Goal: Task Accomplishment & Management: Manage account settings

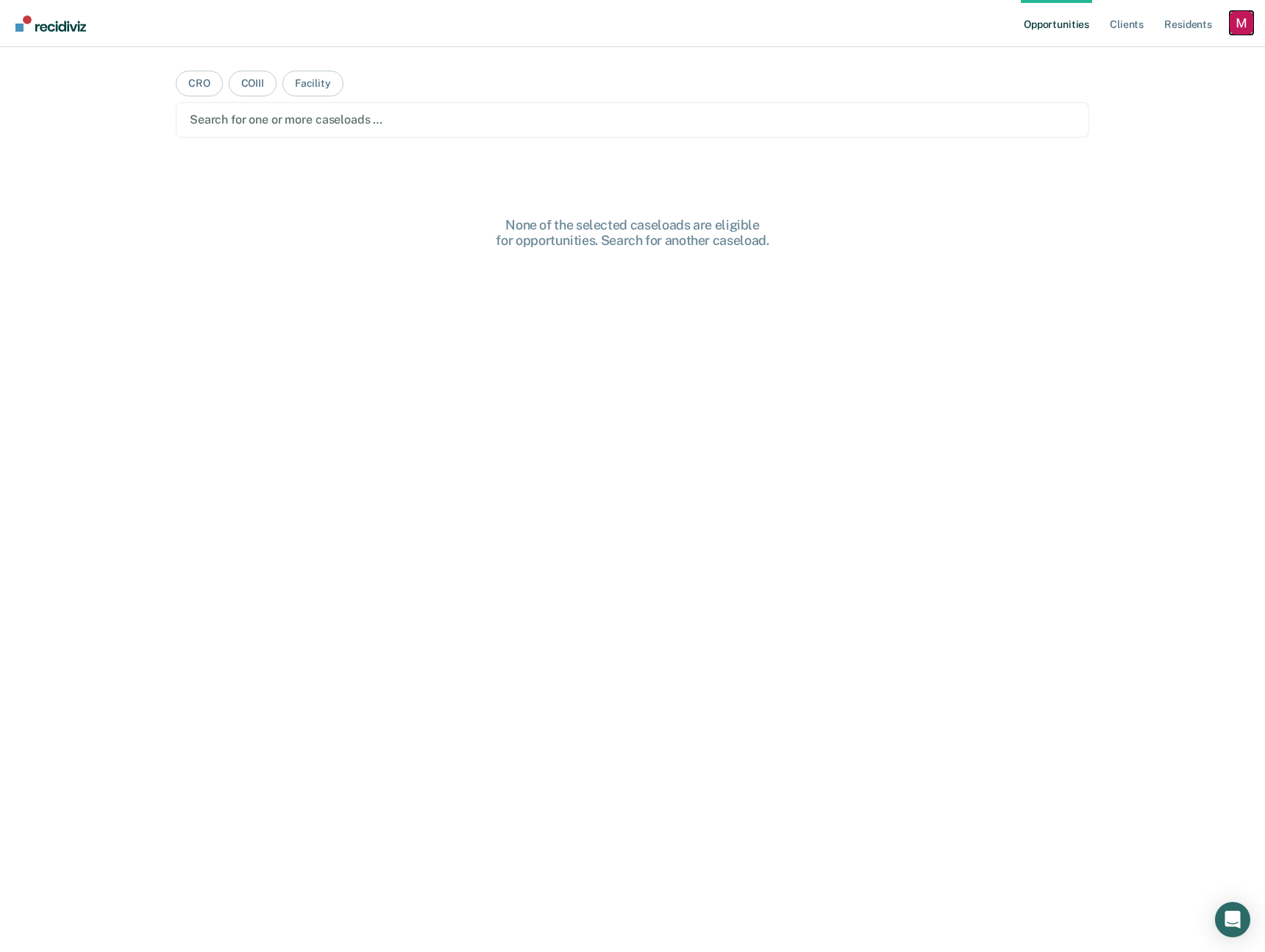
click at [1243, 23] on div "Profile dropdown button" at bounding box center [1242, 23] width 24 height 24
click at [1149, 59] on link "Profile" at bounding box center [1183, 59] width 119 height 13
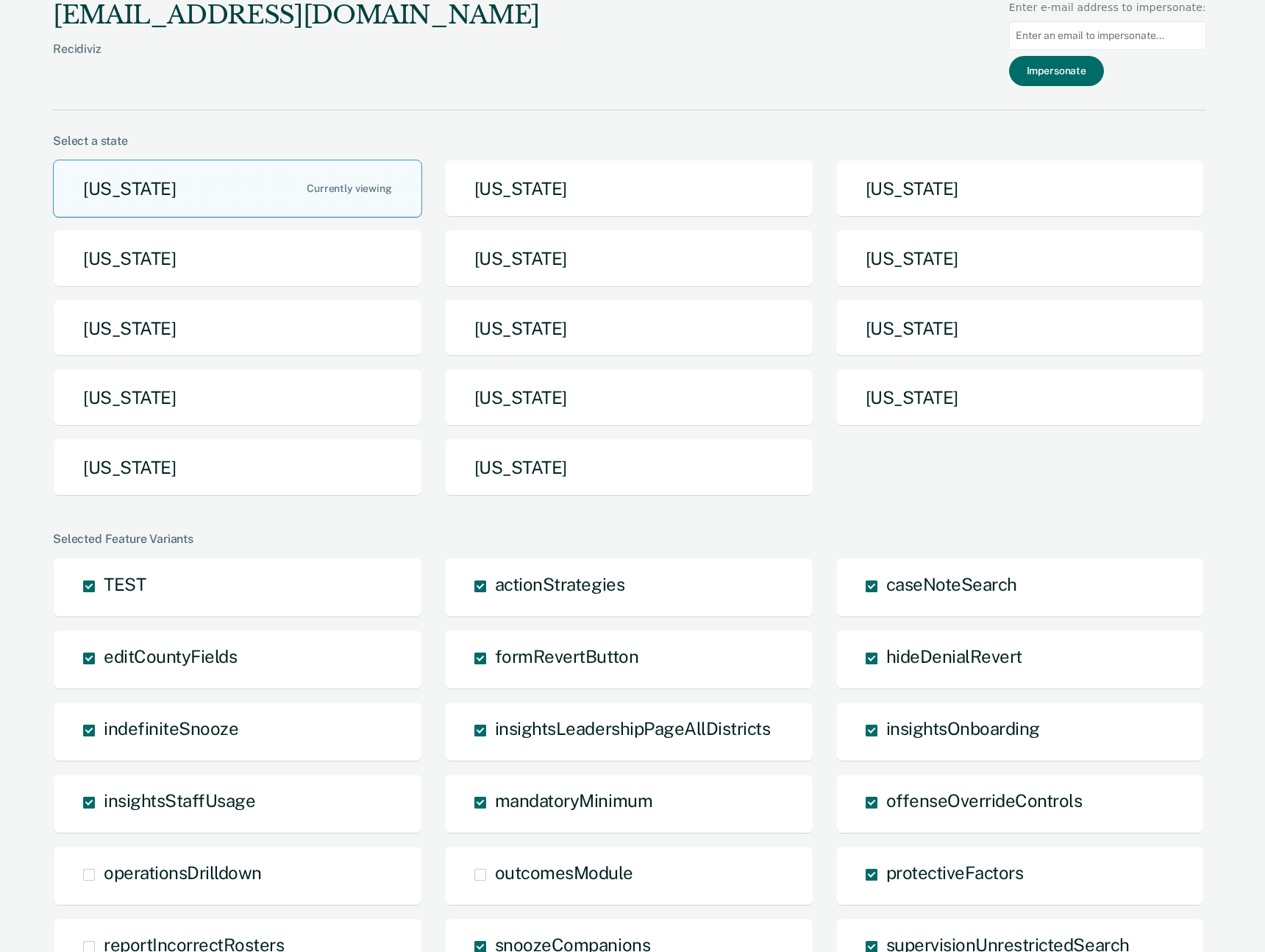
click at [1125, 39] on input at bounding box center [1108, 36] width 197 height 29
type input "mlvollmers@nd.gov"
click at [1088, 76] on button "Impersonate" at bounding box center [1057, 70] width 95 height 30
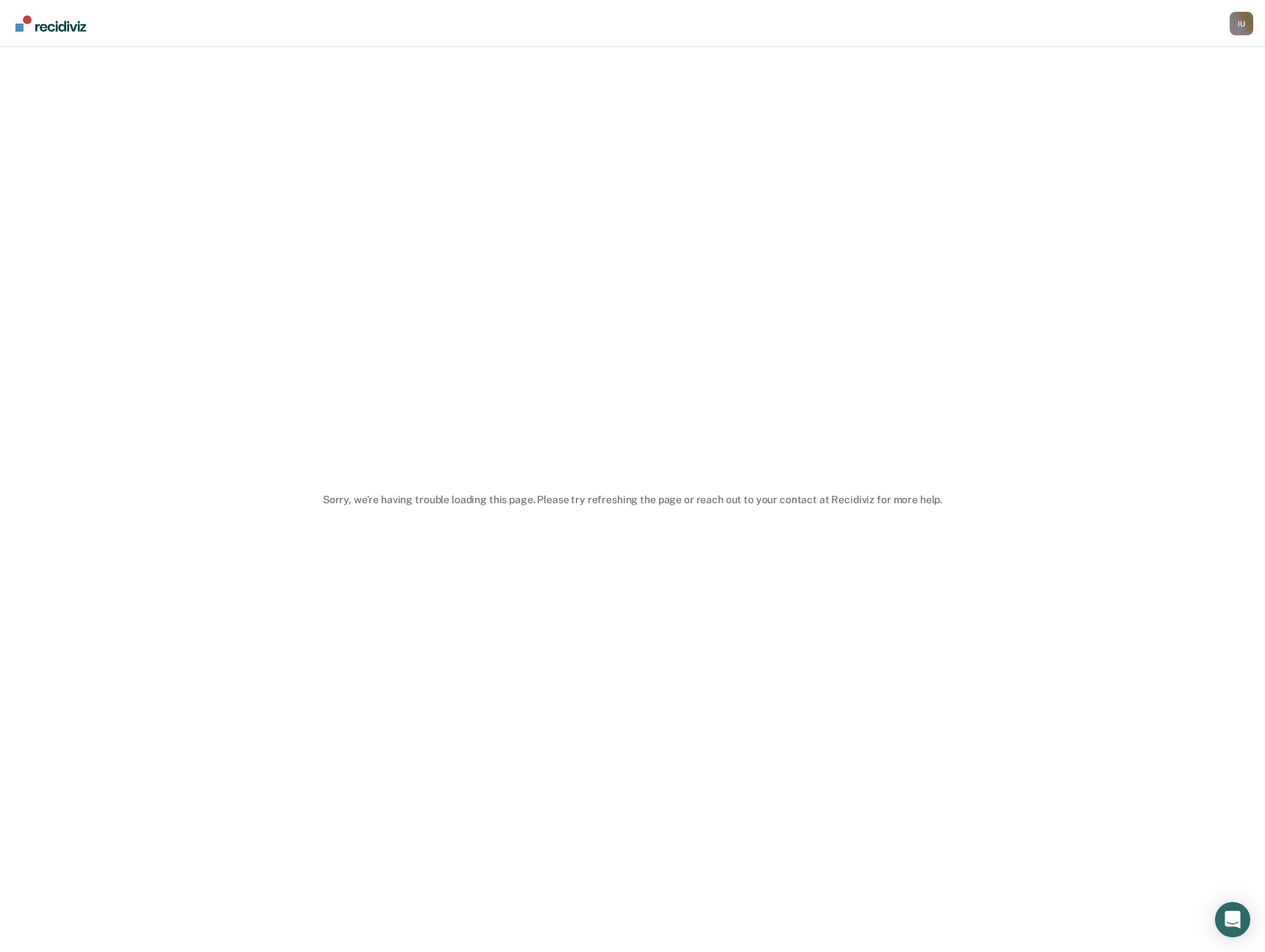
click at [736, 486] on div "Sorry, we’re having trouble loading this page. Please try refreshing the page o…" at bounding box center [632, 499] width 1265 height 905
drag, startPoint x: 774, startPoint y: 504, endPoint x: 783, endPoint y: 500, distance: 9.8
click at [775, 504] on div "Sorry, we’re having trouble loading this page. Please try refreshing the page o…" at bounding box center [633, 499] width 1218 height 13
click at [499, 215] on div "Sorry, we’re having trouble loading this page. Please try refreshing the page o…" at bounding box center [632, 499] width 1265 height 905
click at [49, 26] on img "Main navigation" at bounding box center [51, 24] width 70 height 16
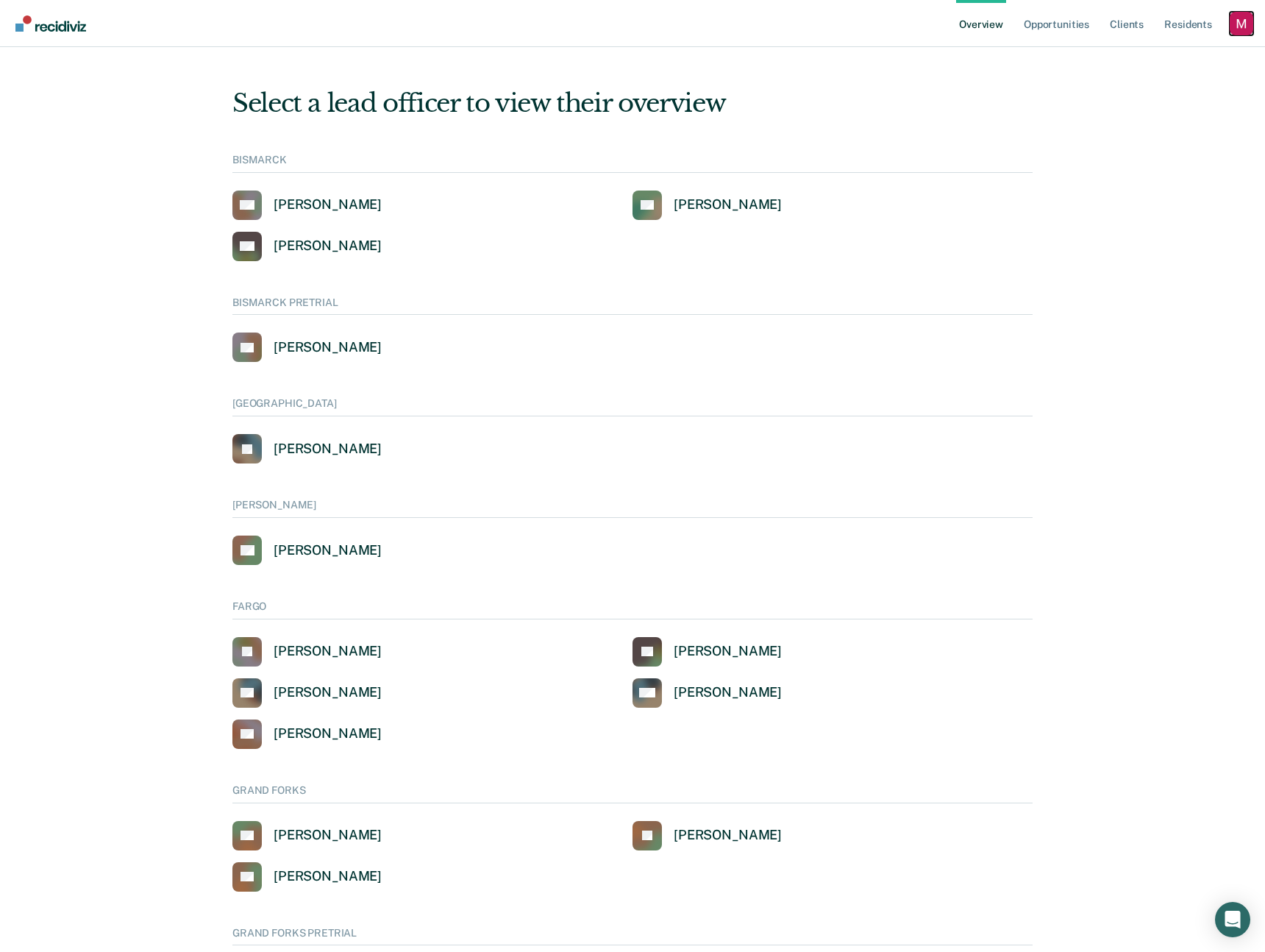
click at [1238, 22] on div "Profile dropdown button" at bounding box center [1242, 24] width 24 height 24
click at [1126, 57] on link "Profile" at bounding box center [1179, 59] width 125 height 13
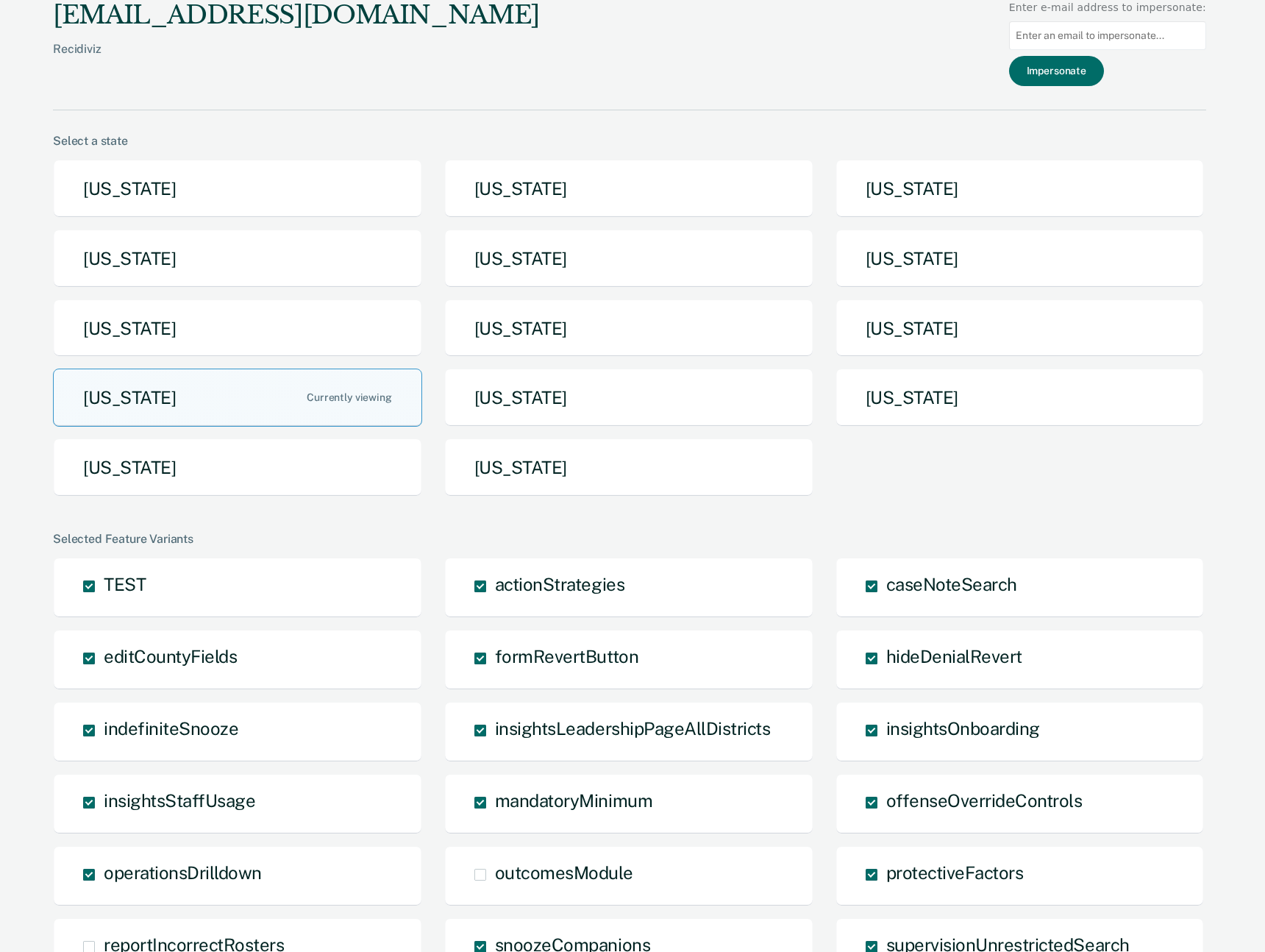
click at [1123, 40] on input at bounding box center [1108, 36] width 197 height 29
paste input "[EMAIL_ADDRESS][DOMAIN_NAME][US_STATE]"
type input "[EMAIL_ADDRESS][DOMAIN_NAME][US_STATE]"
click at [1061, 76] on button "Impersonate" at bounding box center [1057, 70] width 95 height 30
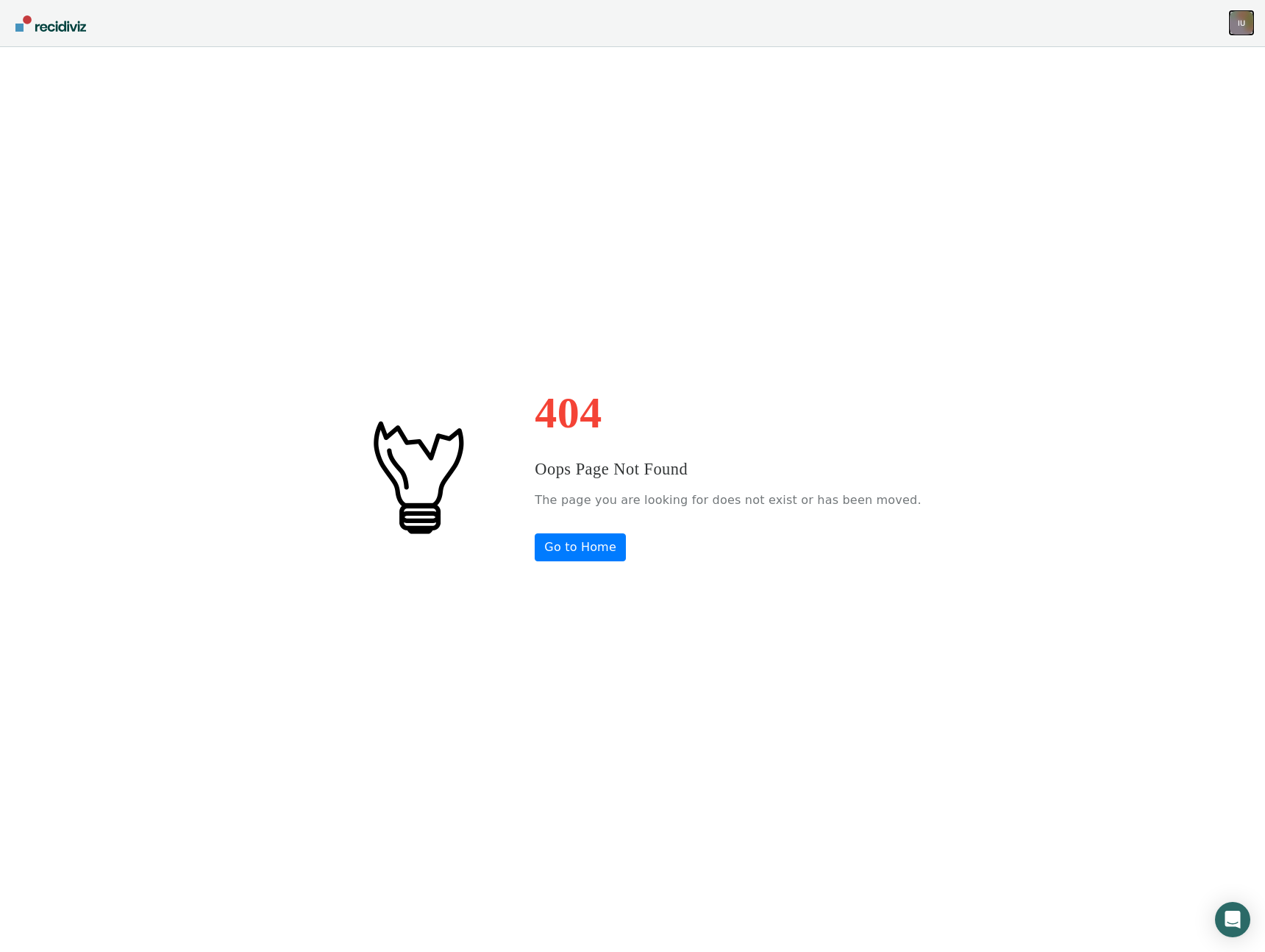
click at [1240, 25] on div "I U" at bounding box center [1242, 23] width 24 height 24
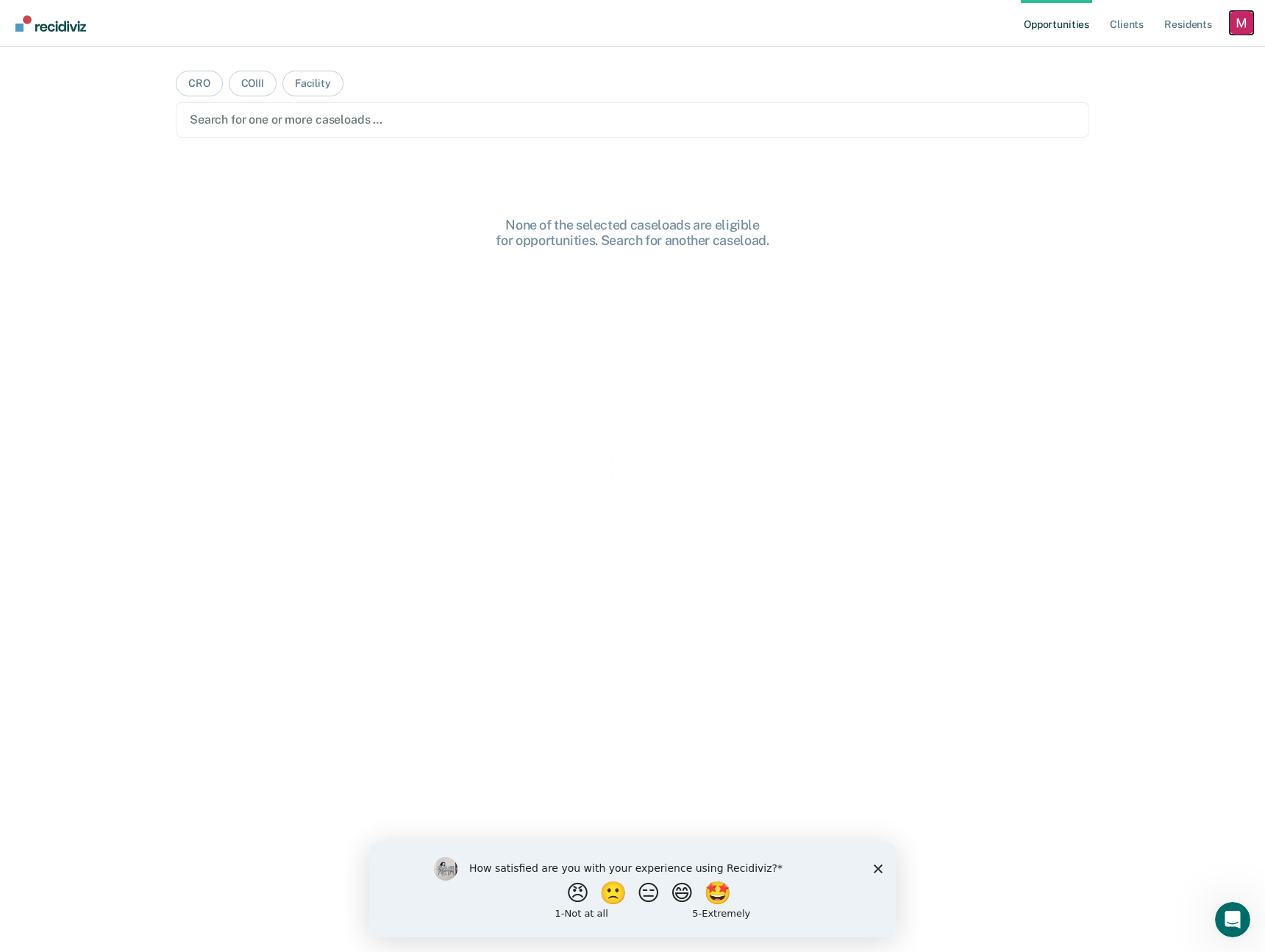
click at [1243, 22] on div "Profile dropdown button" at bounding box center [1242, 23] width 24 height 24
click at [1137, 53] on link "Profile" at bounding box center [1183, 59] width 119 height 13
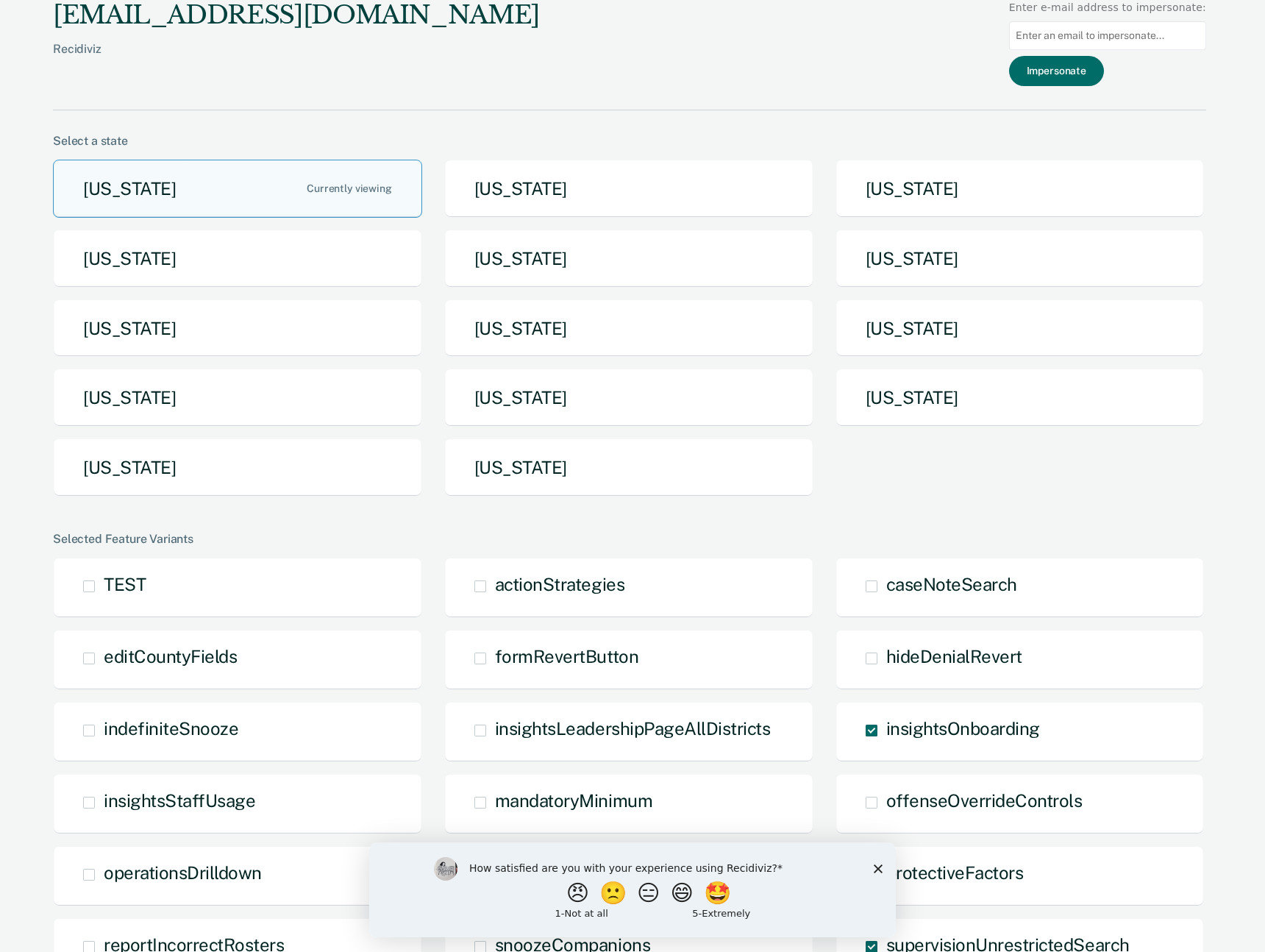
click at [1087, 33] on input at bounding box center [1108, 36] width 197 height 29
type input "mlvollmers@nd.gov"
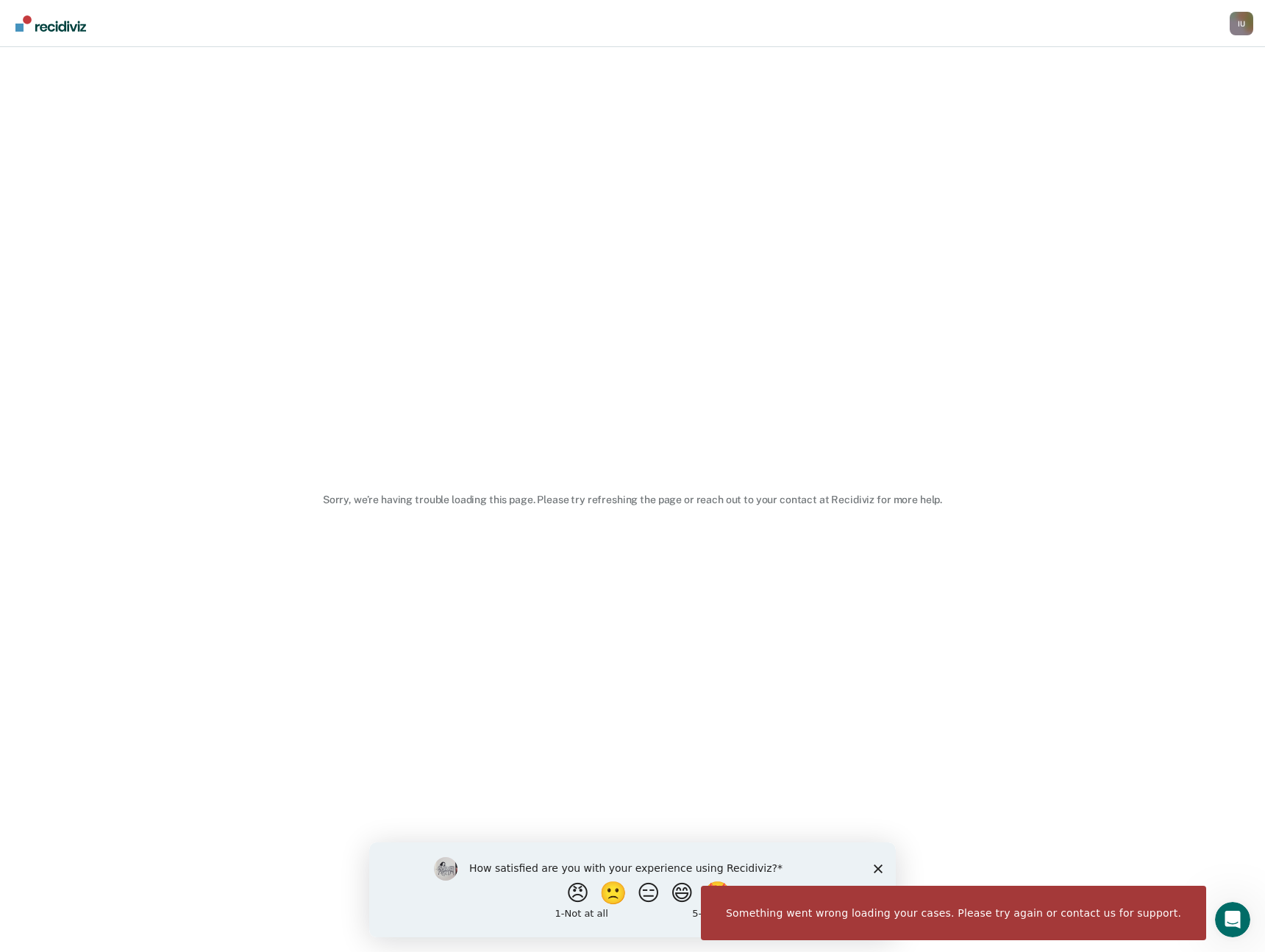
click at [913, 197] on div "Sorry, we’re having trouble loading this page. Please try refreshing the page o…" at bounding box center [632, 499] width 1265 height 905
click at [804, 328] on div "Sorry, we’re having trouble loading this page. Please try refreshing the page o…" at bounding box center [632, 499] width 1265 height 905
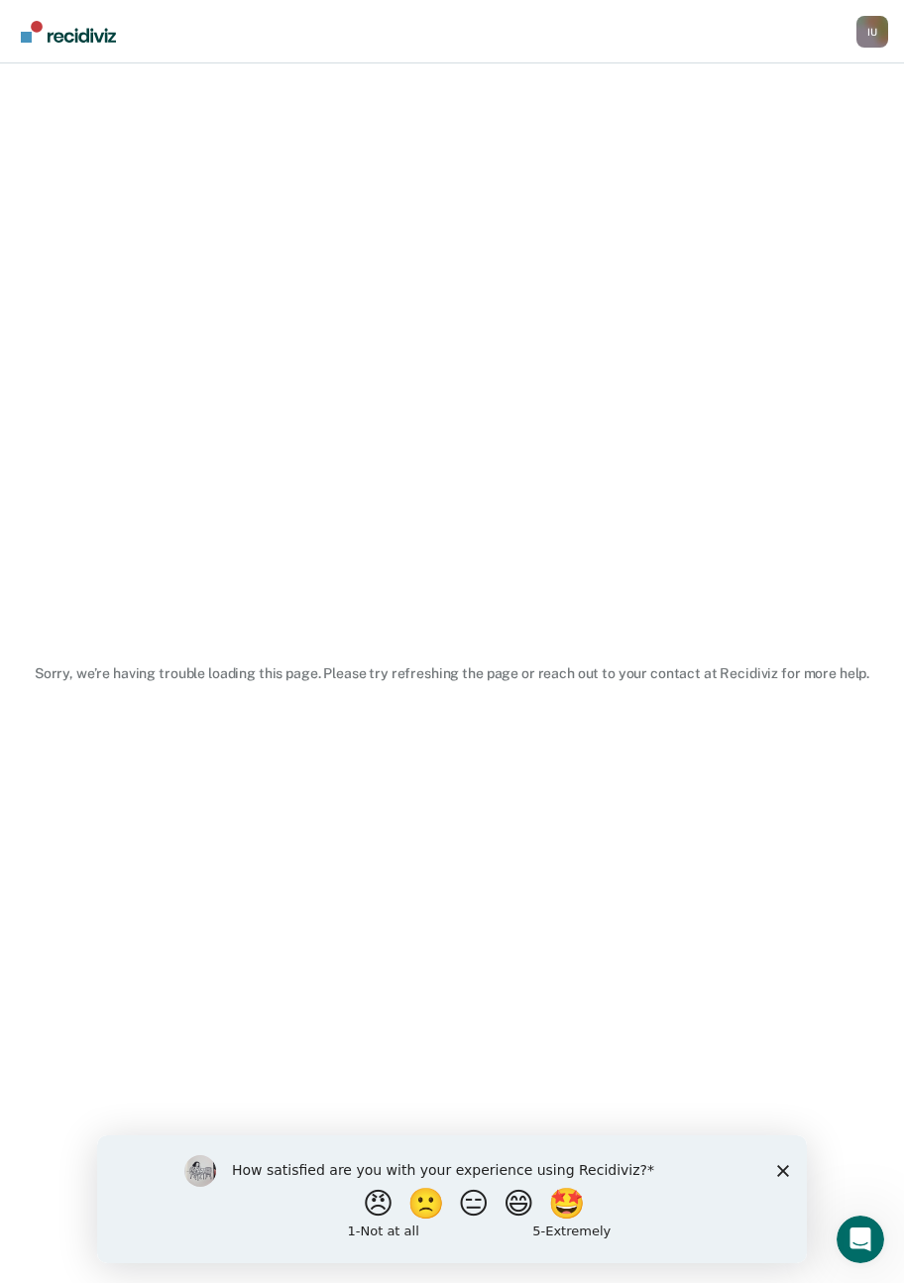
click at [859, 165] on div "Sorry, we’re having trouble loading this page. Please try refreshing the page o…" at bounding box center [452, 673] width 904 height 1220
click at [874, 44] on div "I U" at bounding box center [873, 32] width 32 height 32
click at [733, 102] on link "Go to PSI Case Dashboard" at bounding box center [790, 104] width 166 height 17
click at [741, 78] on link "Profile" at bounding box center [790, 79] width 166 height 17
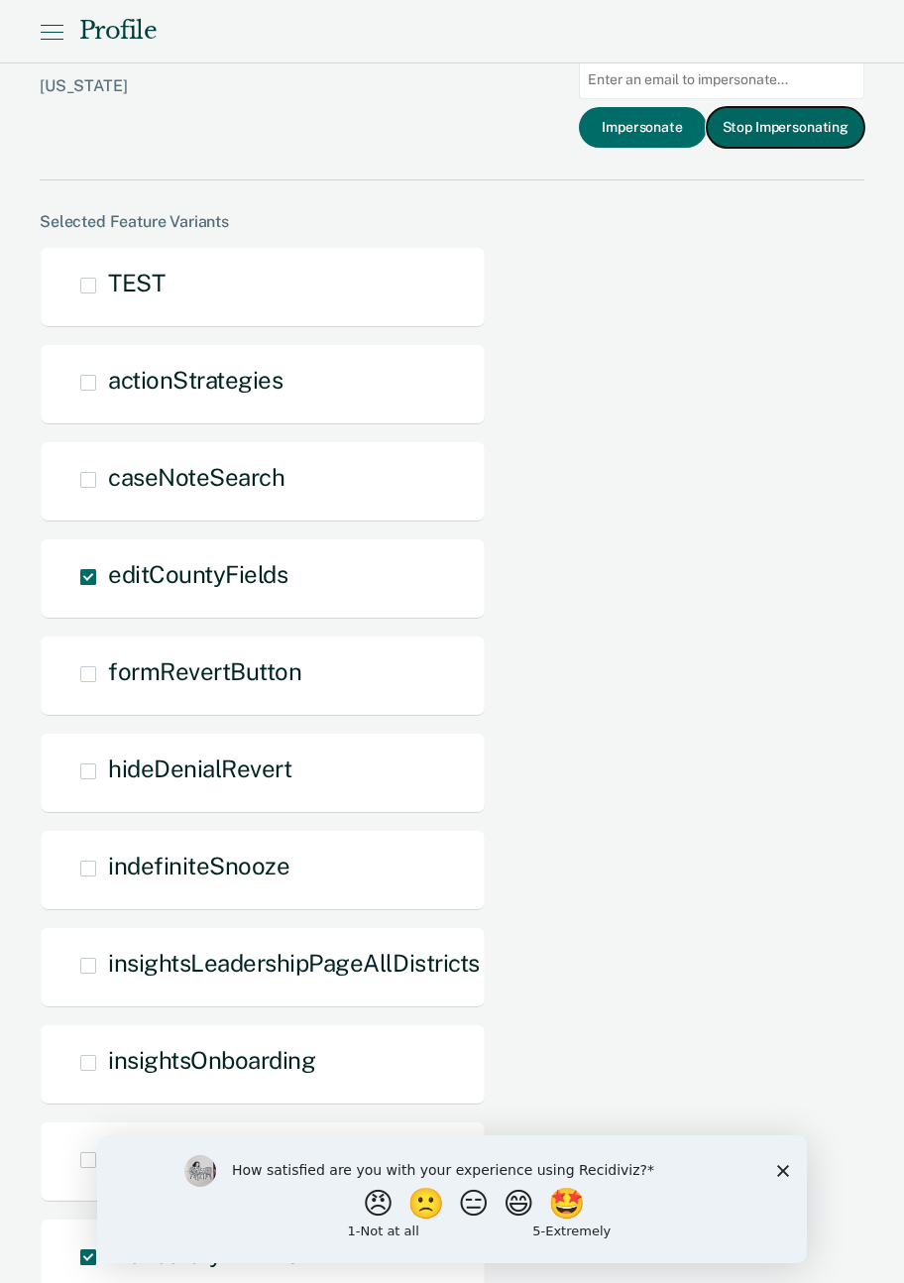
click at [768, 123] on button "Stop Impersonating" at bounding box center [786, 127] width 158 height 41
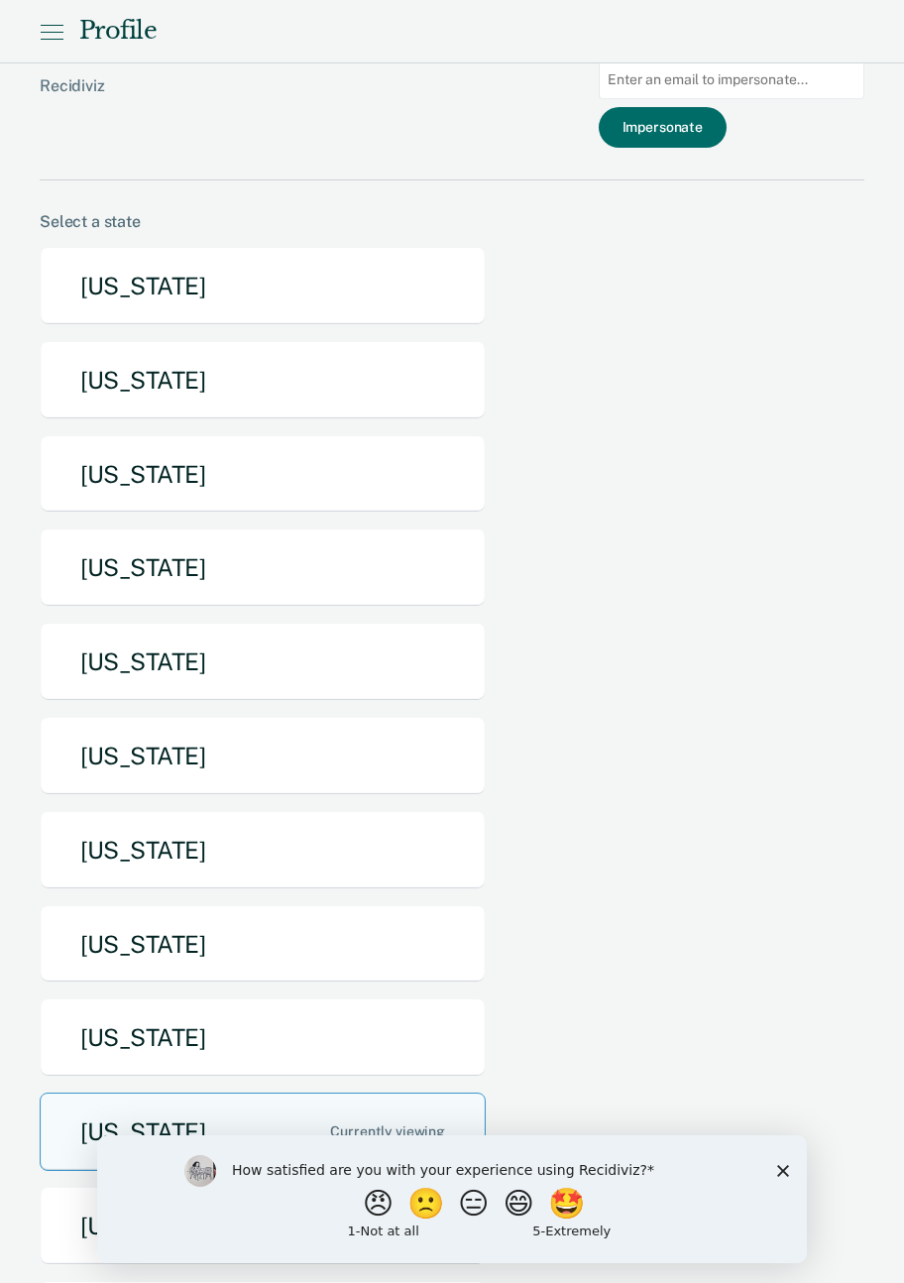
click at [789, 77] on input at bounding box center [732, 79] width 266 height 39
type input "mlvollmers@nd.gov"
type input "chchambe@idoc.idaho.gov"
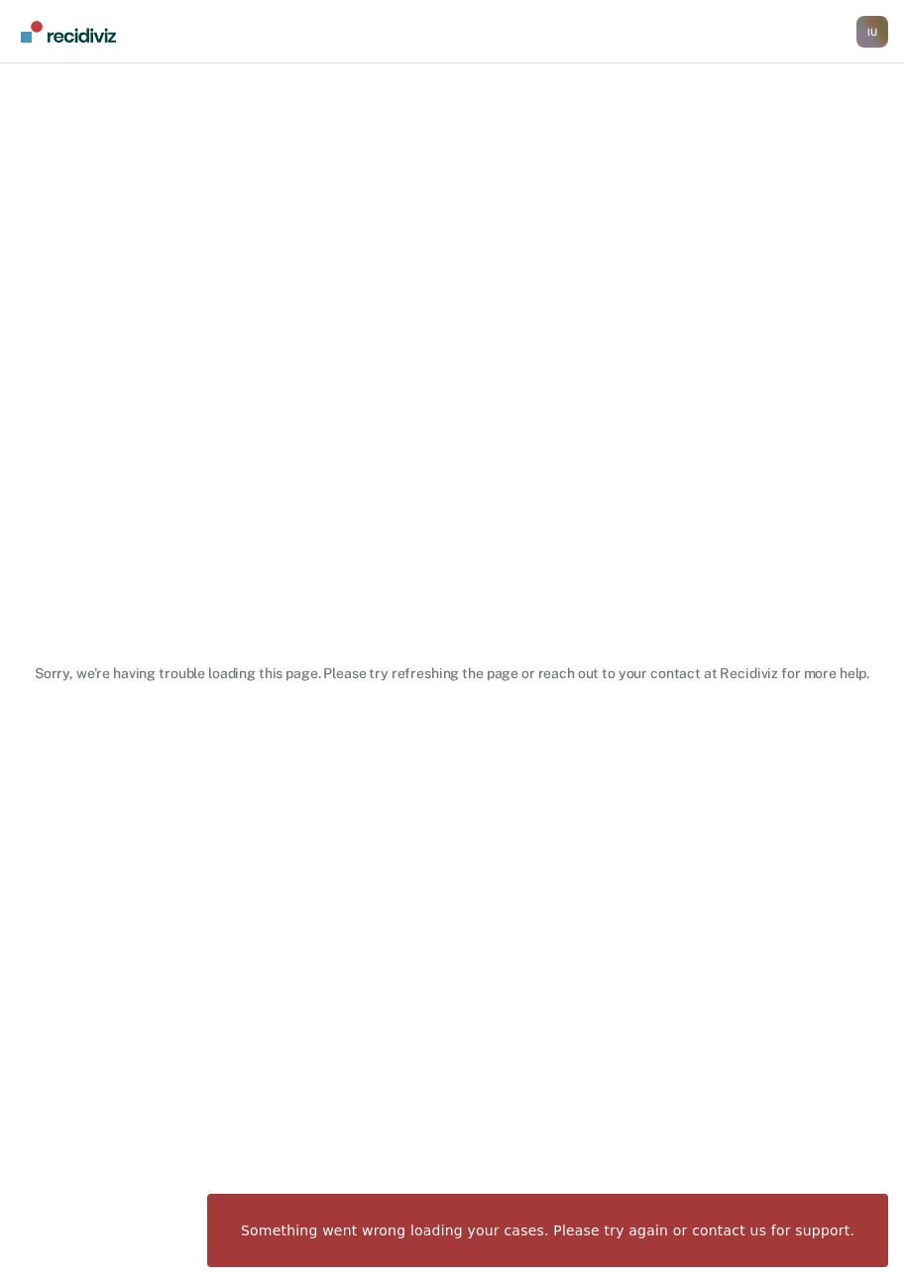
click at [709, 380] on div "Sorry, we’re having trouble loading this page. Please try refreshing the page o…" at bounding box center [452, 673] width 904 height 1220
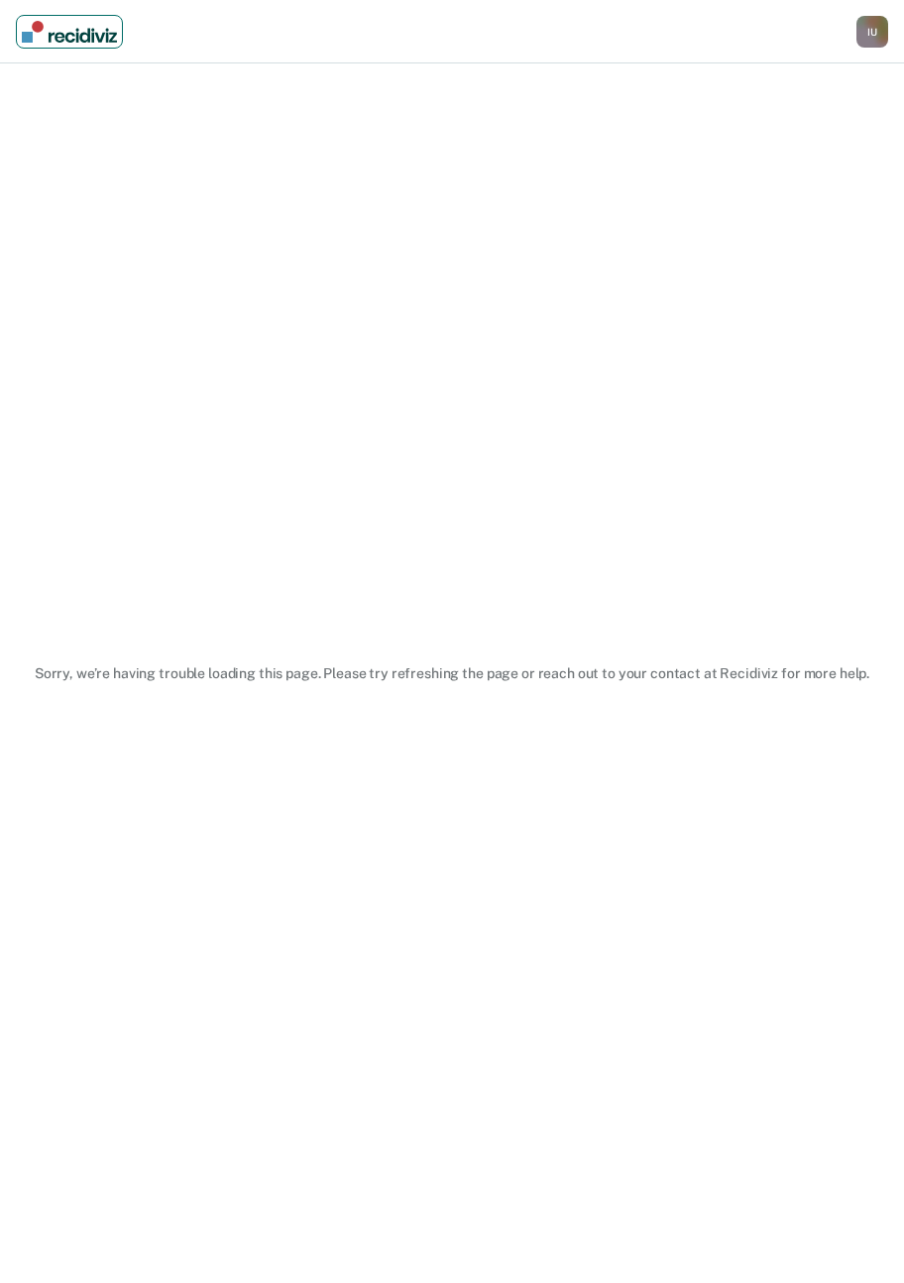
click at [73, 35] on img "Main navigation" at bounding box center [69, 32] width 95 height 22
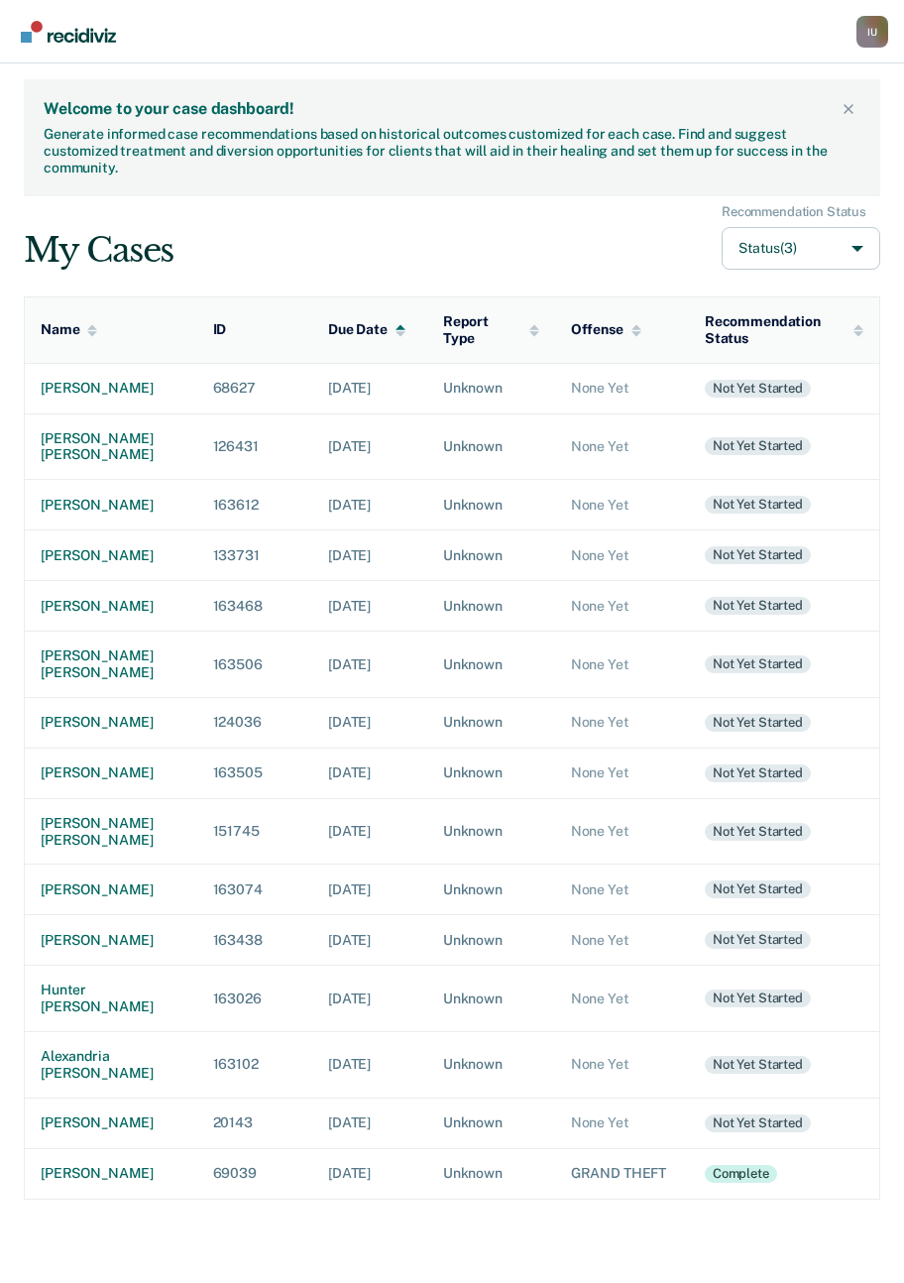
click at [614, 159] on div "Generate informed case recommendations based on historical outcomes customized …" at bounding box center [440, 151] width 793 height 50
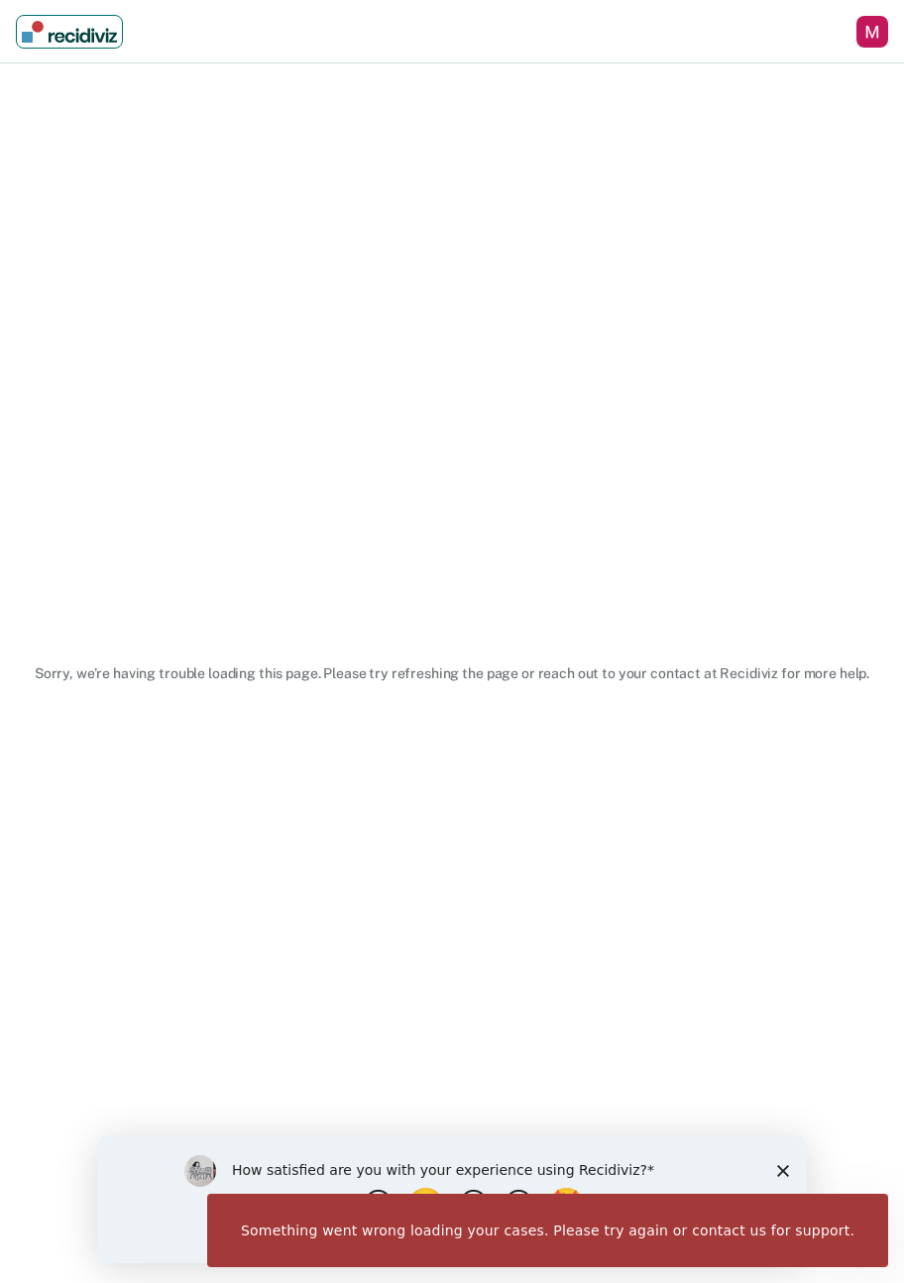
click at [45, 35] on img "Main navigation" at bounding box center [69, 32] width 95 height 22
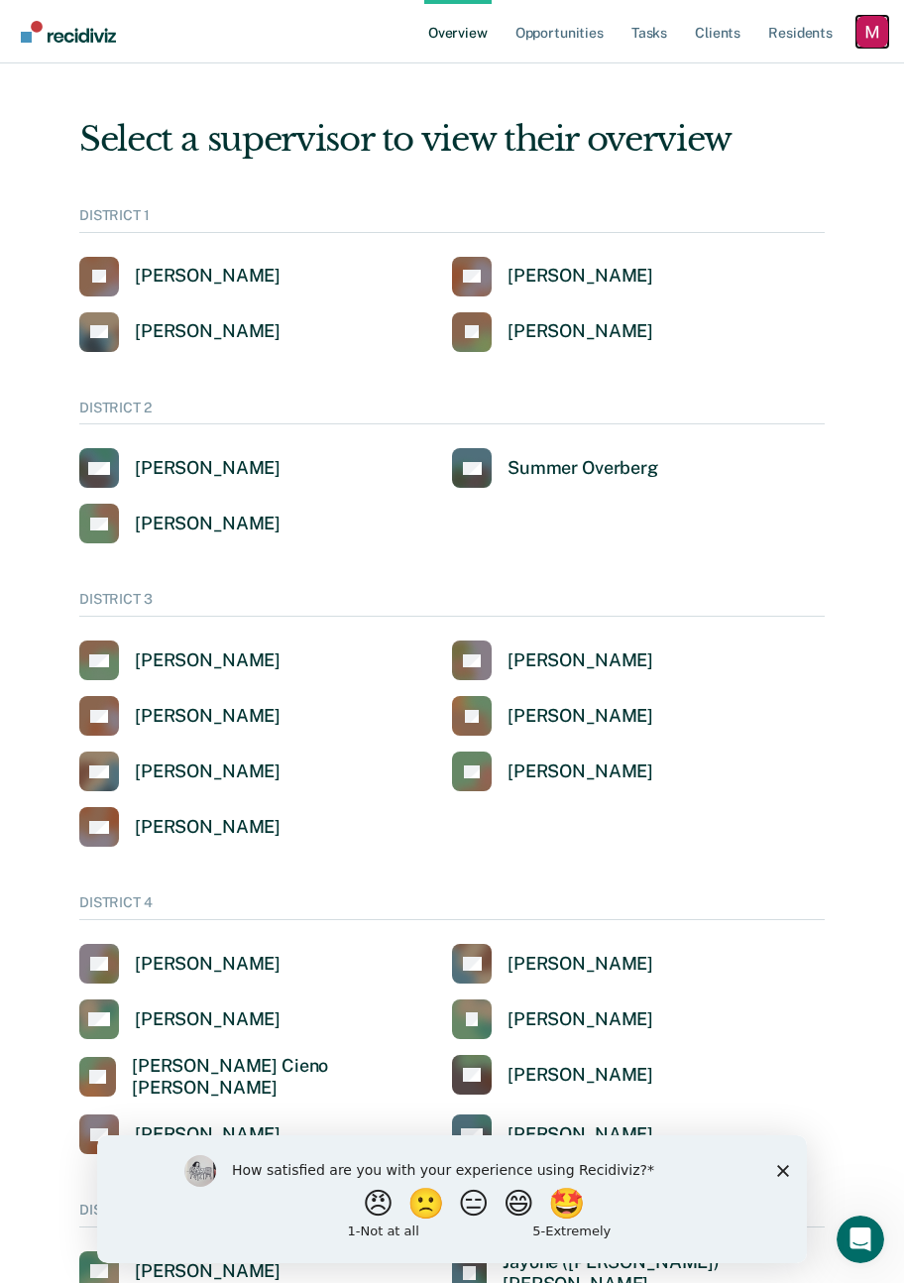
click at [867, 21] on div "Profile dropdown button" at bounding box center [873, 32] width 32 height 32
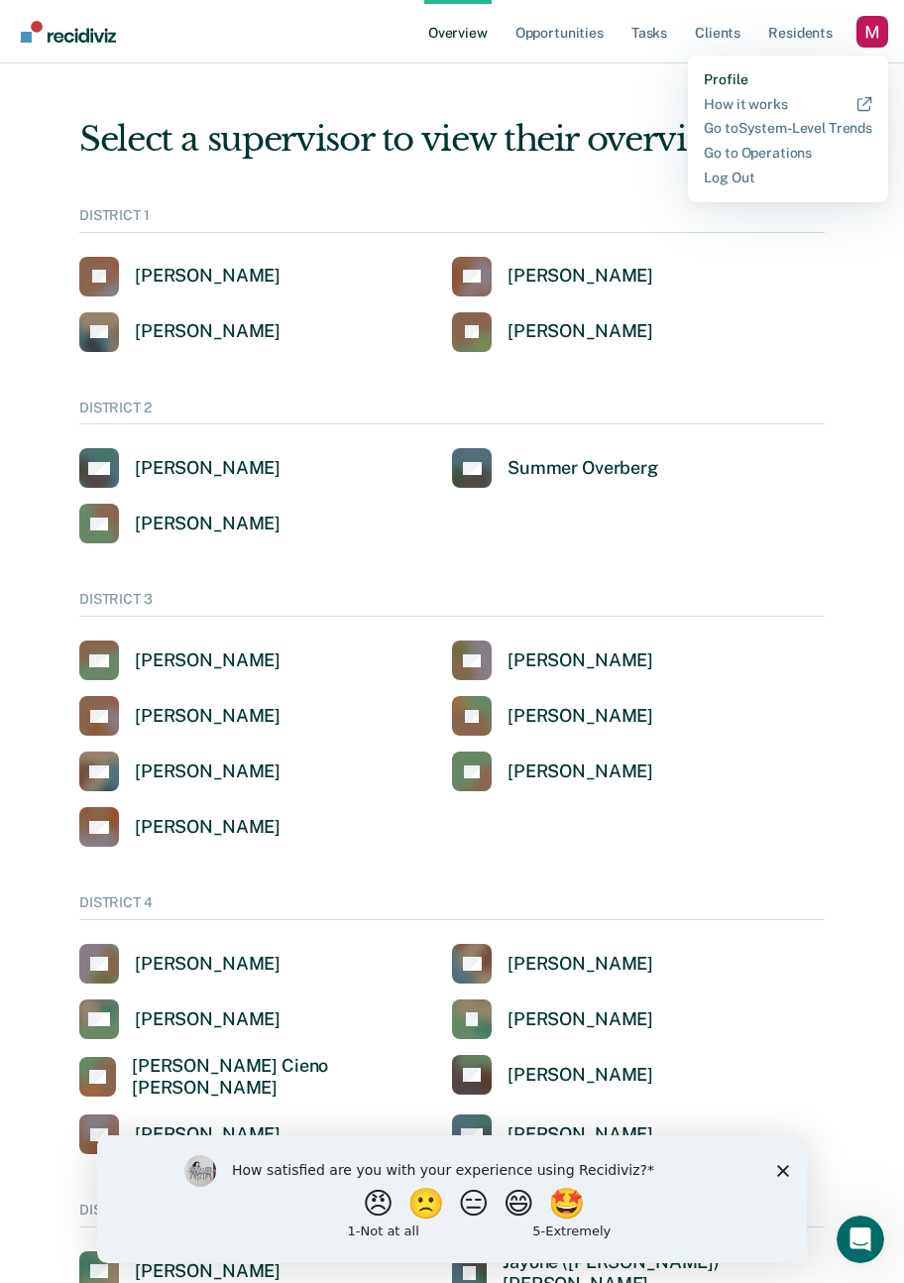
click at [745, 82] on link "Profile" at bounding box center [788, 79] width 169 height 17
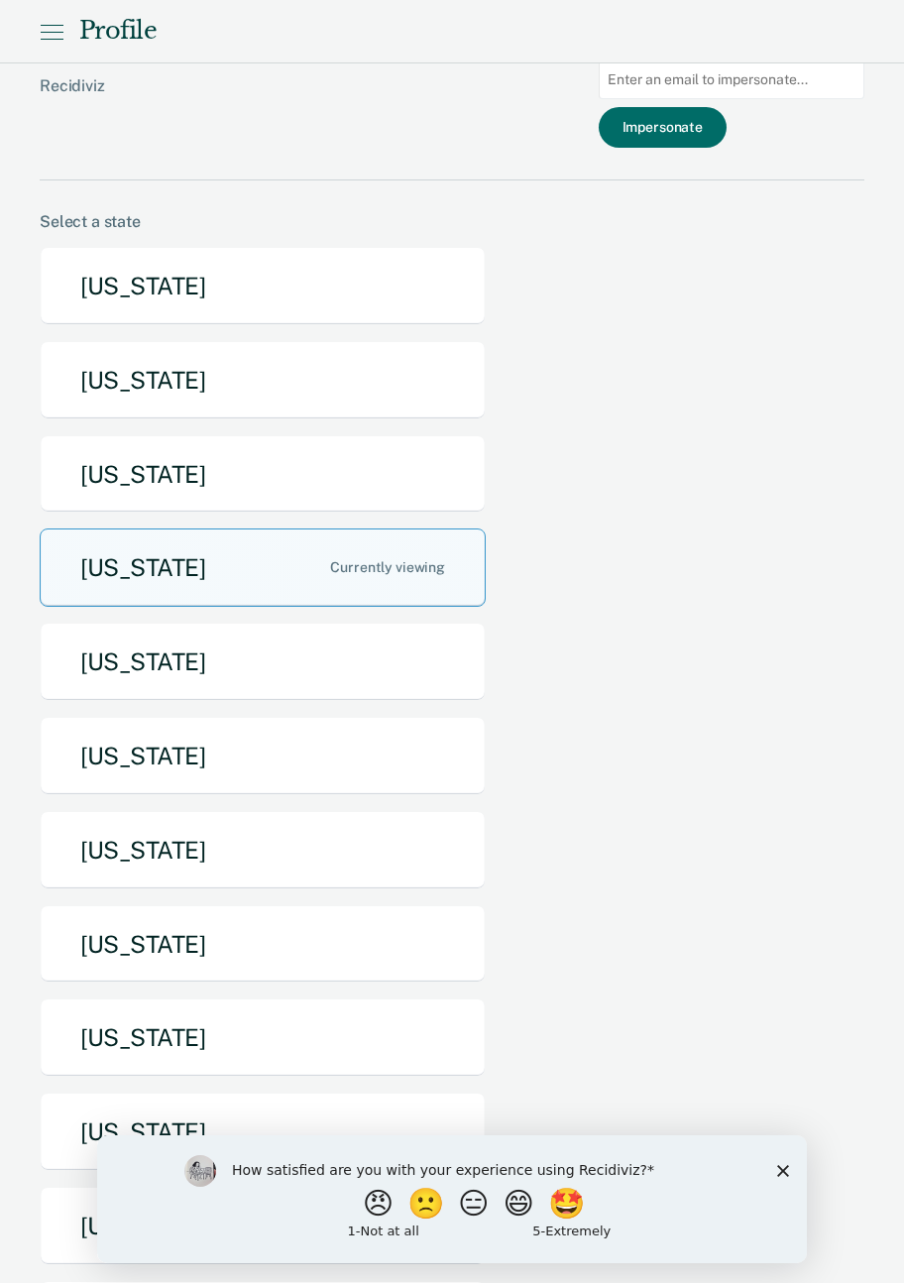
click at [809, 88] on input at bounding box center [732, 79] width 266 height 39
paste input "[EMAIL_ADDRESS][DOMAIN_NAME][US_STATE]"
type input "[EMAIL_ADDRESS][DOMAIN_NAME][US_STATE]"
click at [709, 121] on button "Impersonate" at bounding box center [663, 127] width 128 height 41
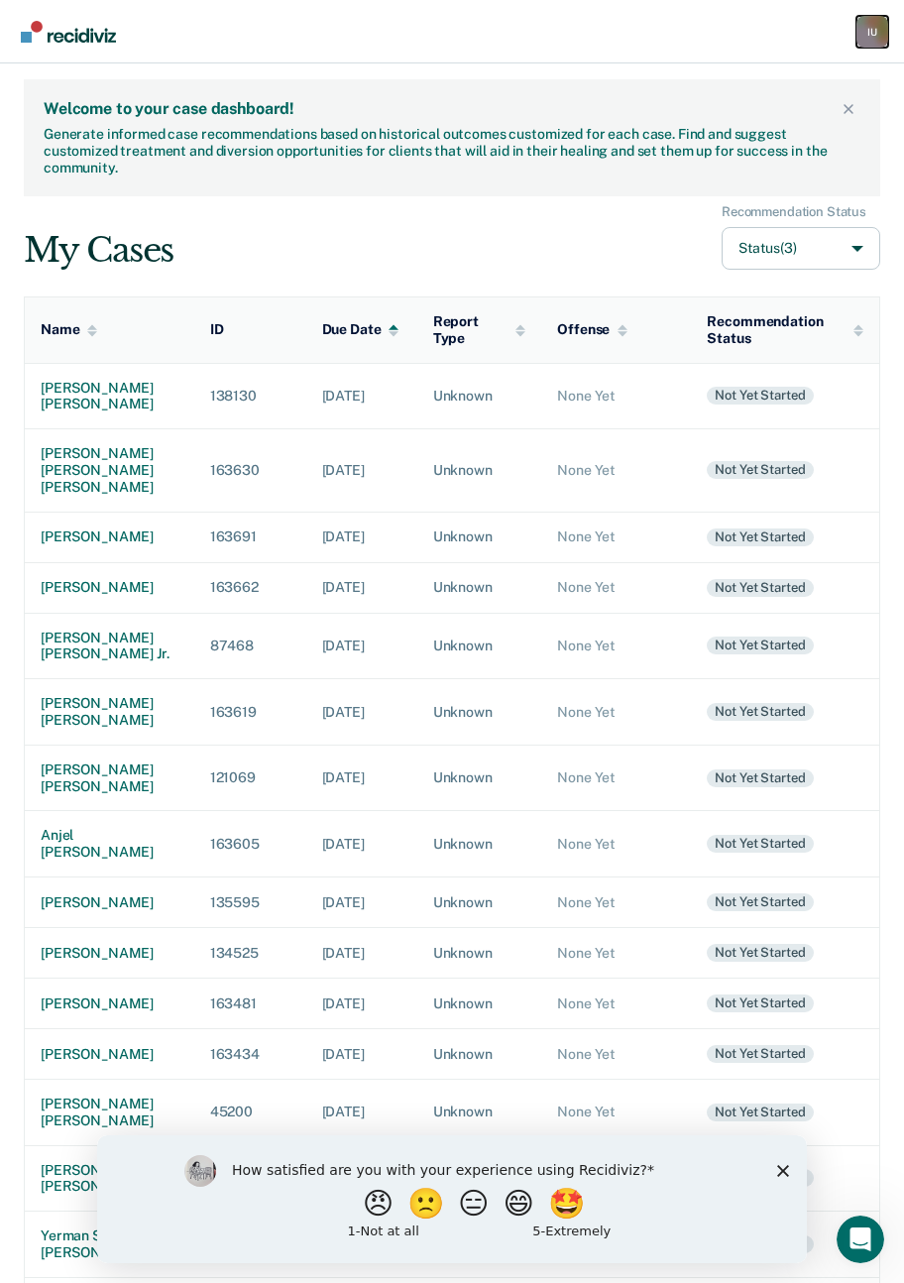
click at [871, 33] on div "I U" at bounding box center [873, 32] width 32 height 32
click at [722, 72] on link "Profile" at bounding box center [790, 79] width 166 height 17
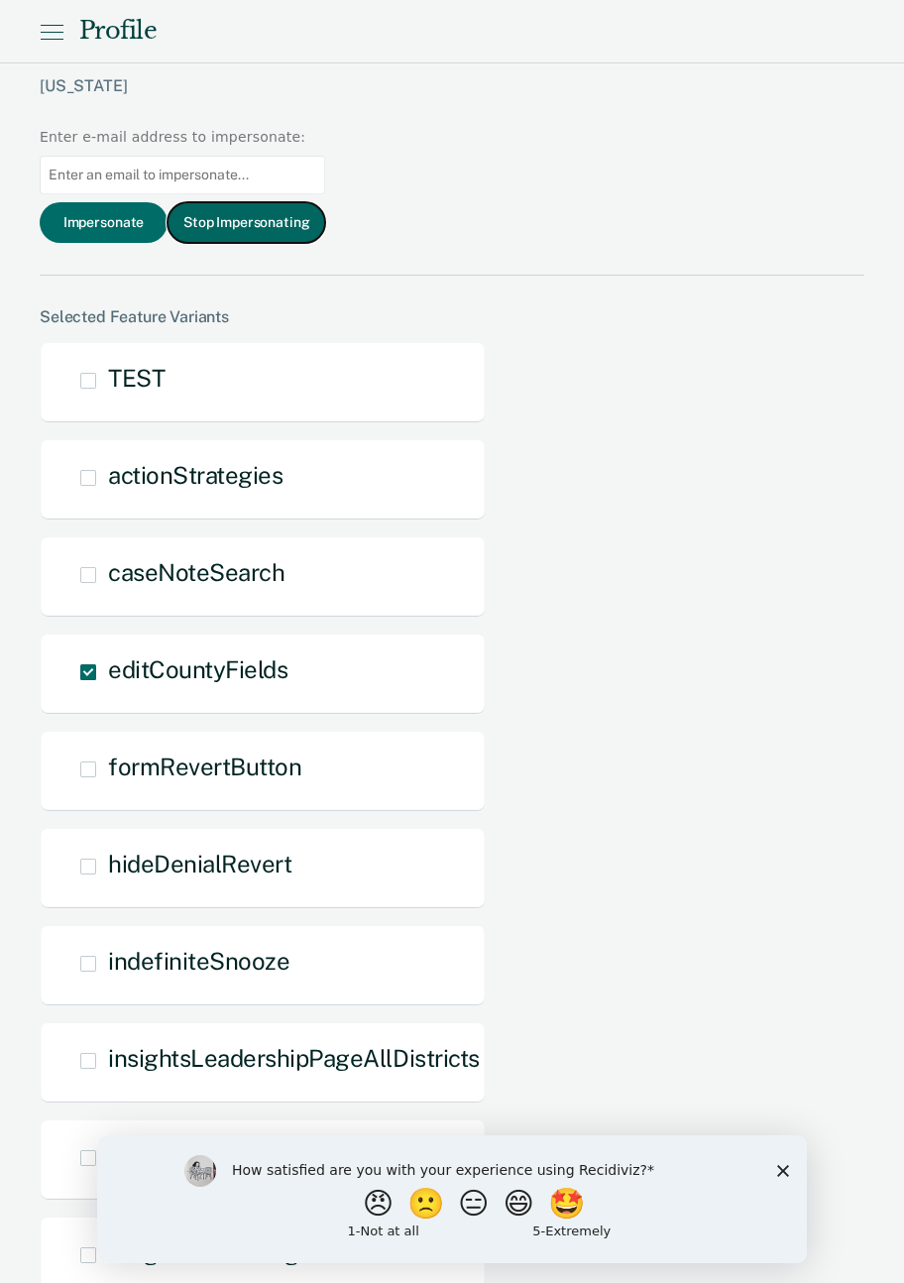
click at [325, 202] on button "Stop Impersonating" at bounding box center [247, 222] width 158 height 41
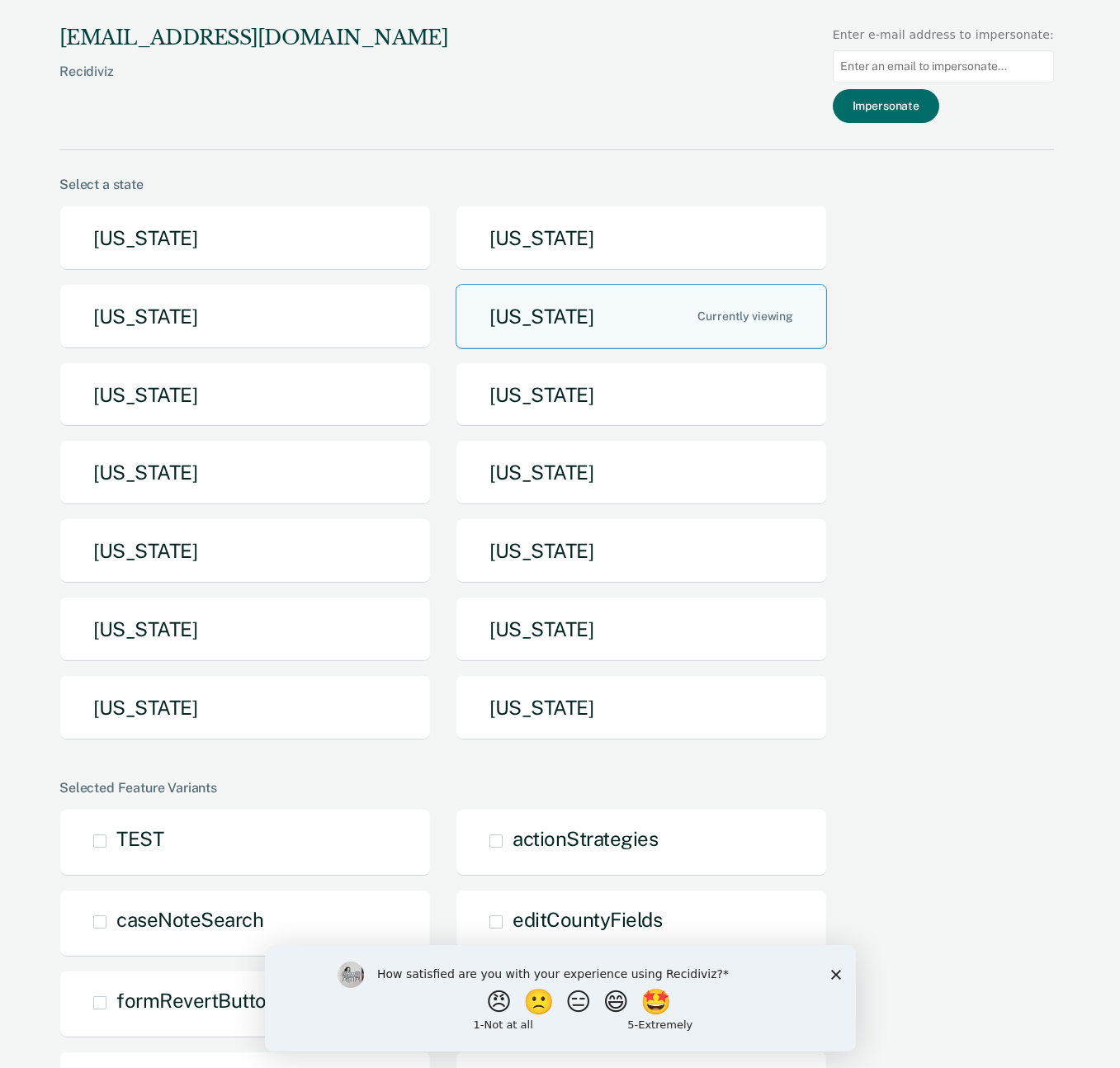
click at [752, 69] on input at bounding box center [943, 66] width 222 height 32
paste input "[EMAIL_ADDRESS][DOMAIN_NAME][US_STATE]"
type input "[EMAIL_ADDRESS][DOMAIN_NAME][US_STATE]"
click at [752, 111] on button "Impersonate" at bounding box center [886, 106] width 107 height 34
